Goal: Task Accomplishment & Management: Use online tool/utility

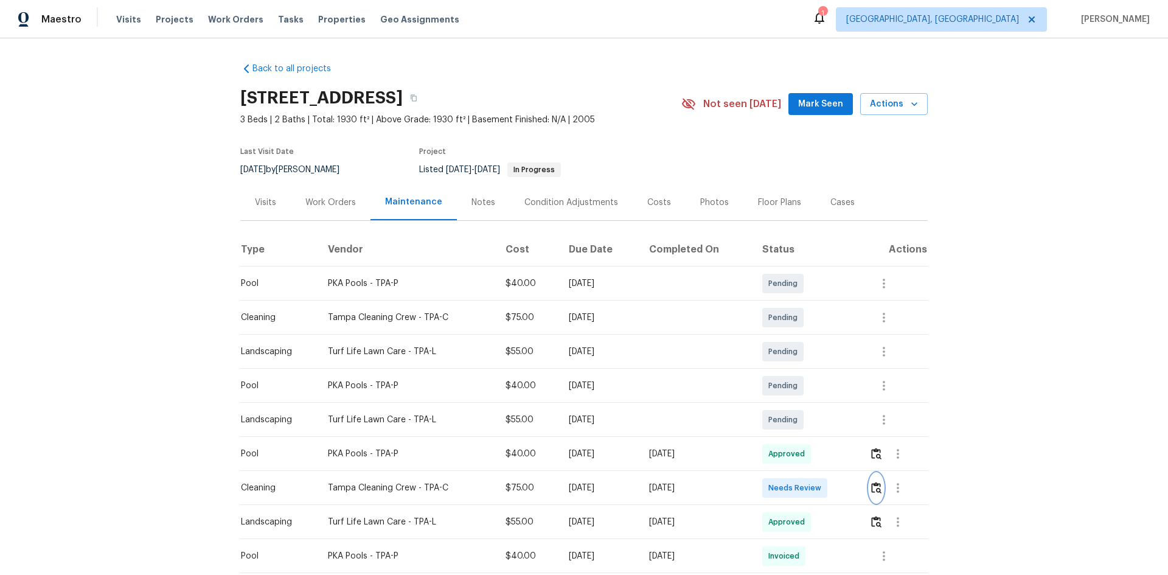
click at [877, 491] on img "button" at bounding box center [876, 488] width 10 height 12
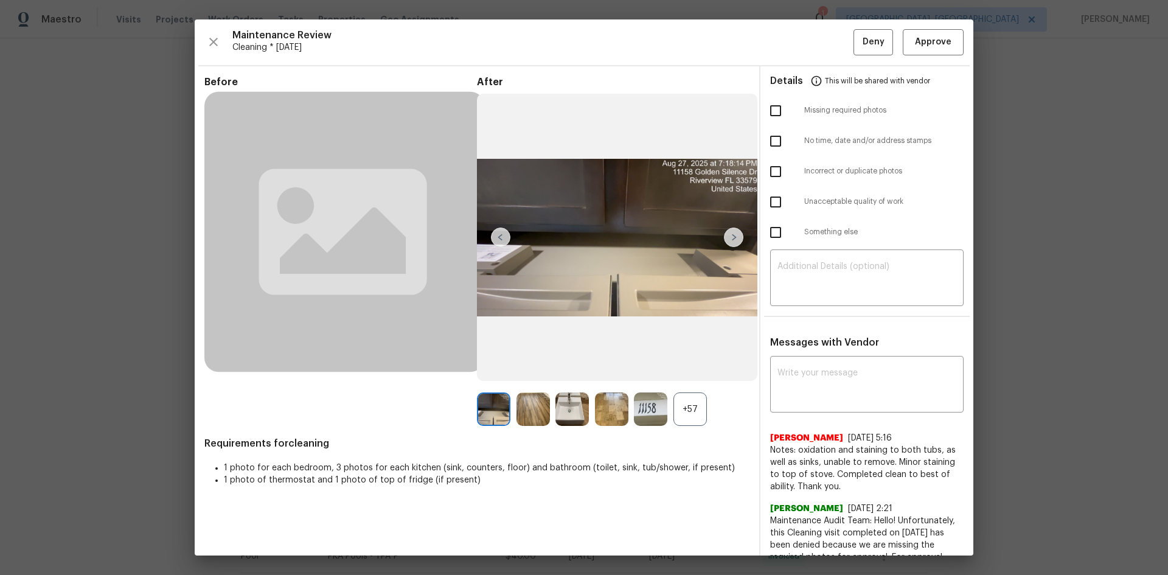
click at [697, 401] on div "+57" at bounding box center [690, 408] width 33 height 33
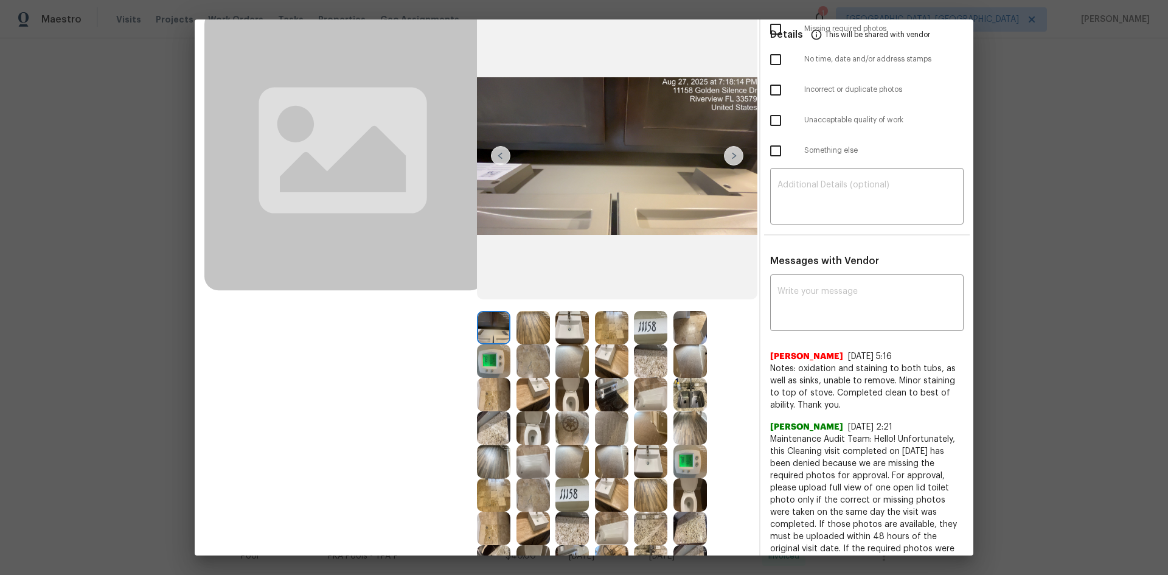
scroll to position [183, 0]
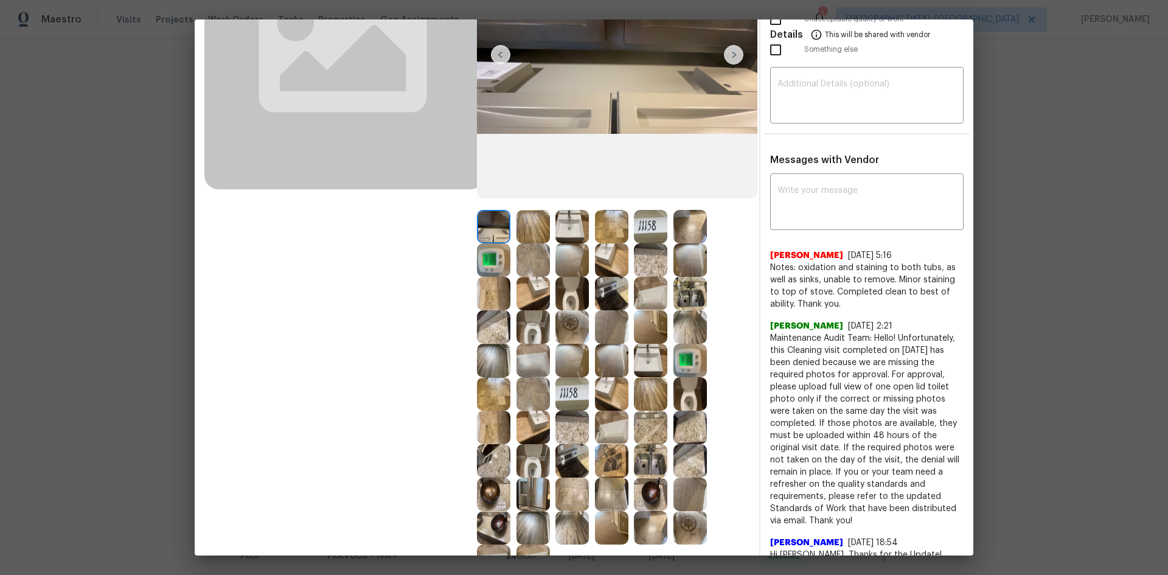
click at [492, 265] on img at bounding box center [493, 259] width 33 height 33
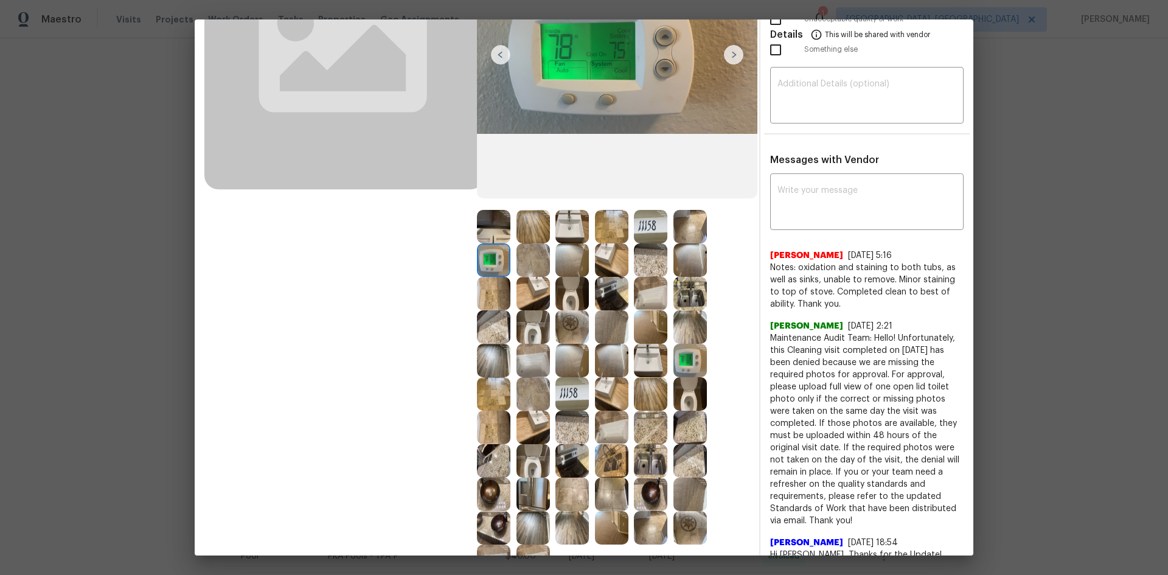
click at [492, 265] on img at bounding box center [493, 259] width 33 height 33
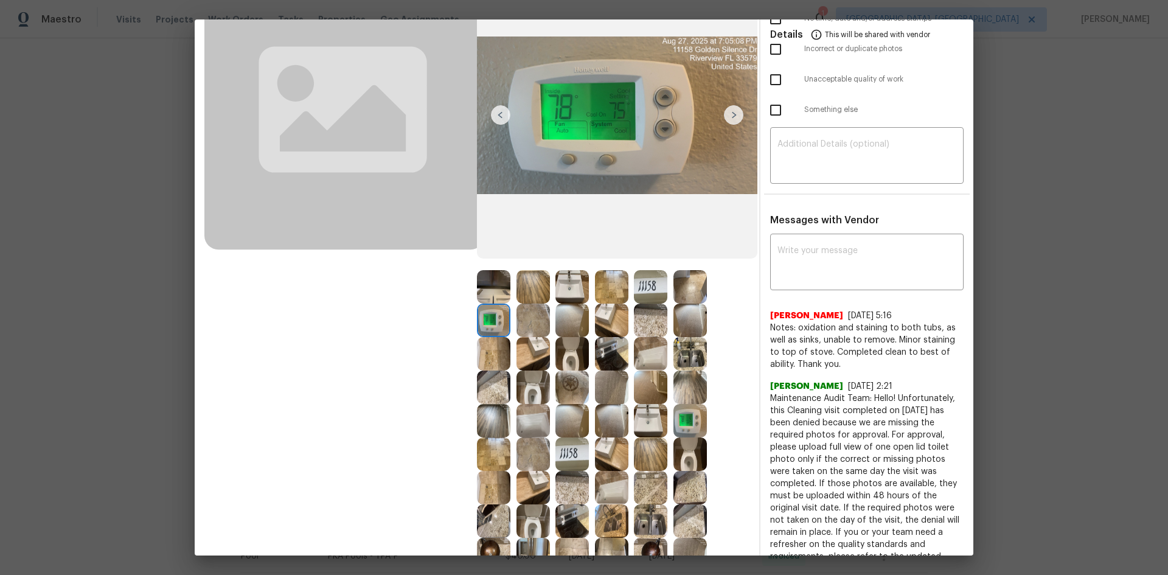
scroll to position [0, 0]
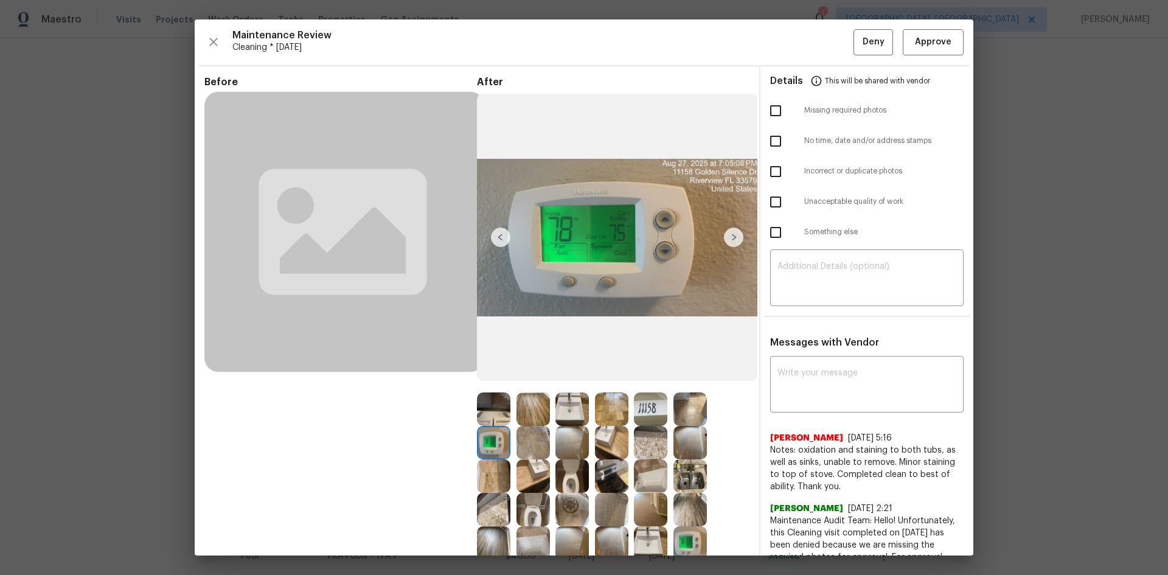
click at [922, 24] on div "Maintenance Review Cleaning * [DATE] Deny Approve Before After Requirements for…" at bounding box center [584, 287] width 779 height 536
click at [916, 41] on span "Approve" at bounding box center [933, 42] width 37 height 15
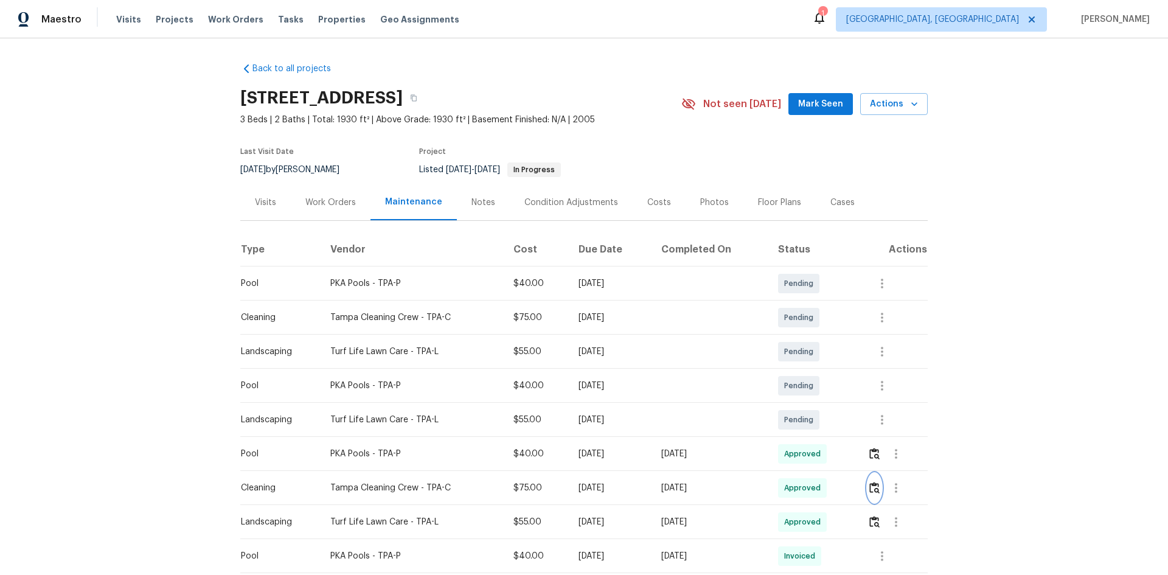
click at [874, 491] on img "button" at bounding box center [875, 488] width 10 height 12
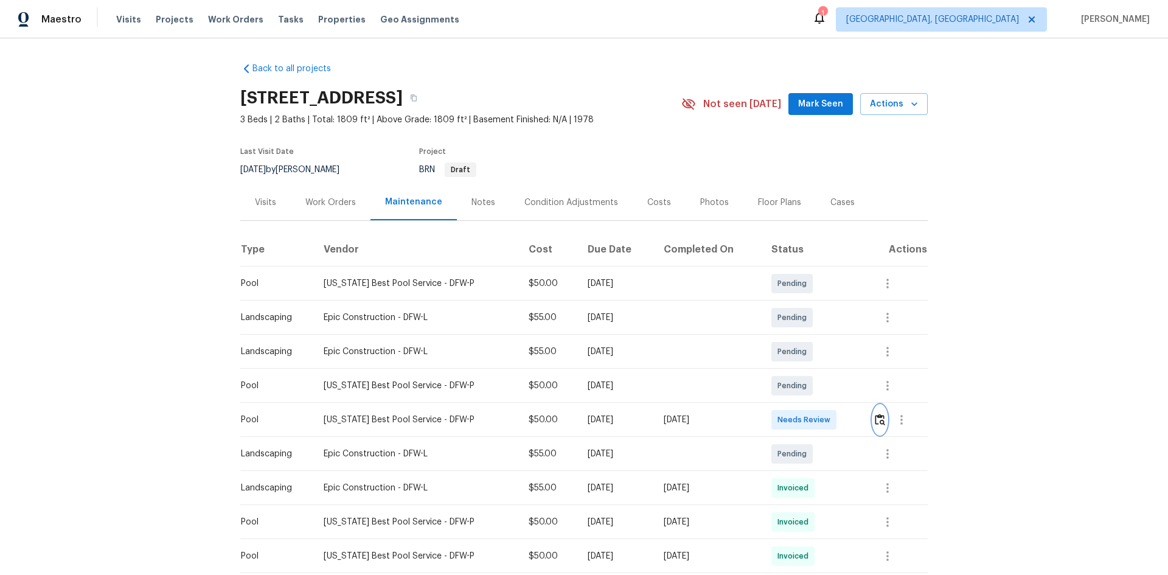
click at [876, 420] on img "button" at bounding box center [880, 420] width 10 height 12
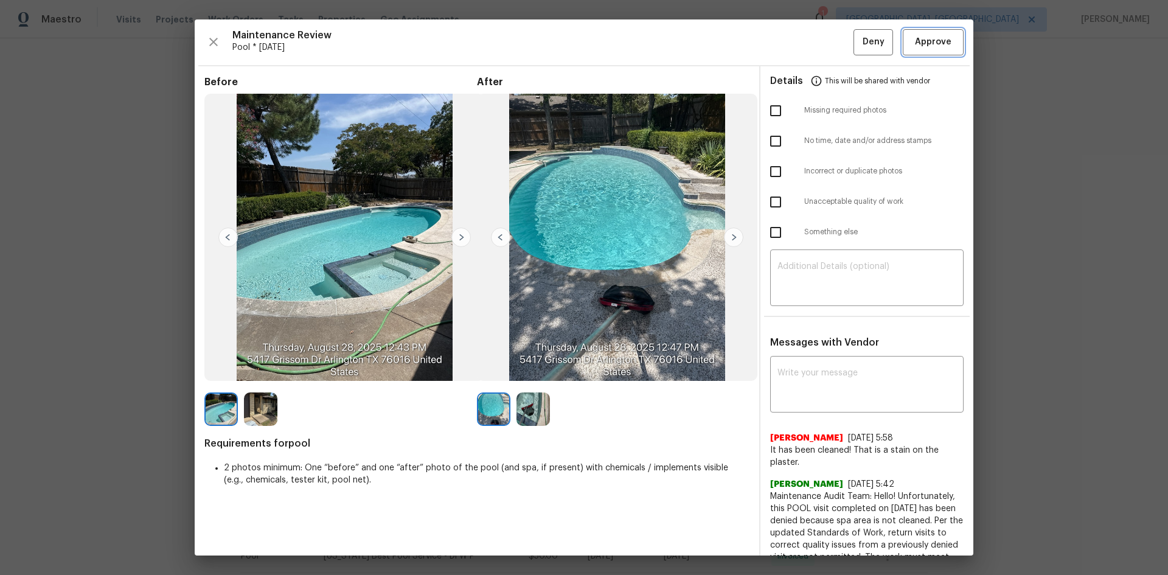
click at [913, 38] on span "Approve" at bounding box center [933, 42] width 41 height 15
